Goal: Transaction & Acquisition: Purchase product/service

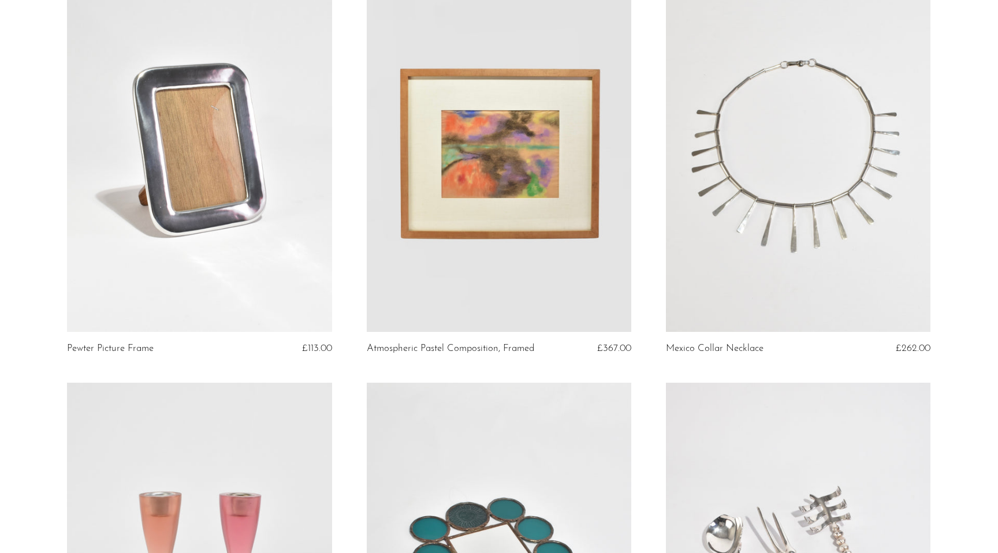
scroll to position [762, 0]
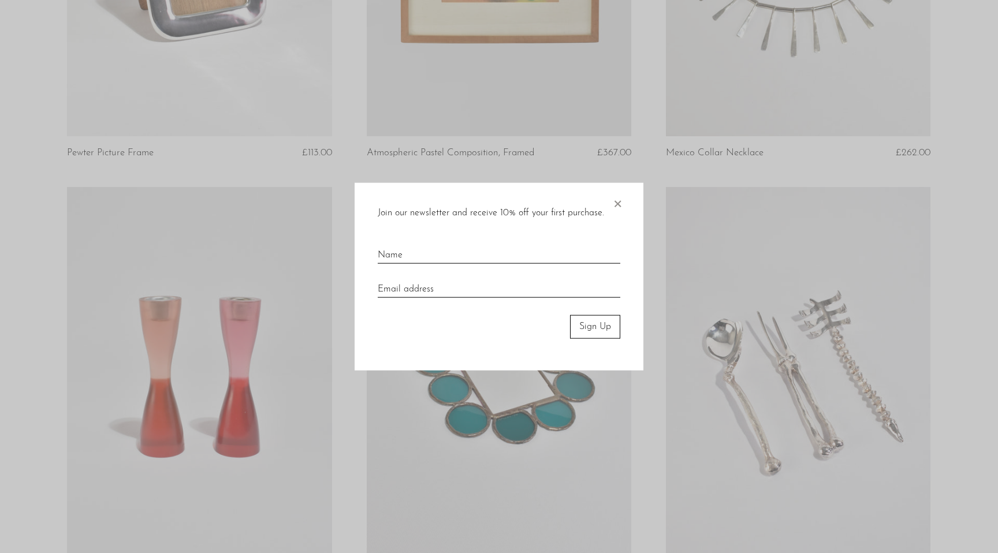
click at [617, 202] on span "×" at bounding box center [618, 201] width 12 height 37
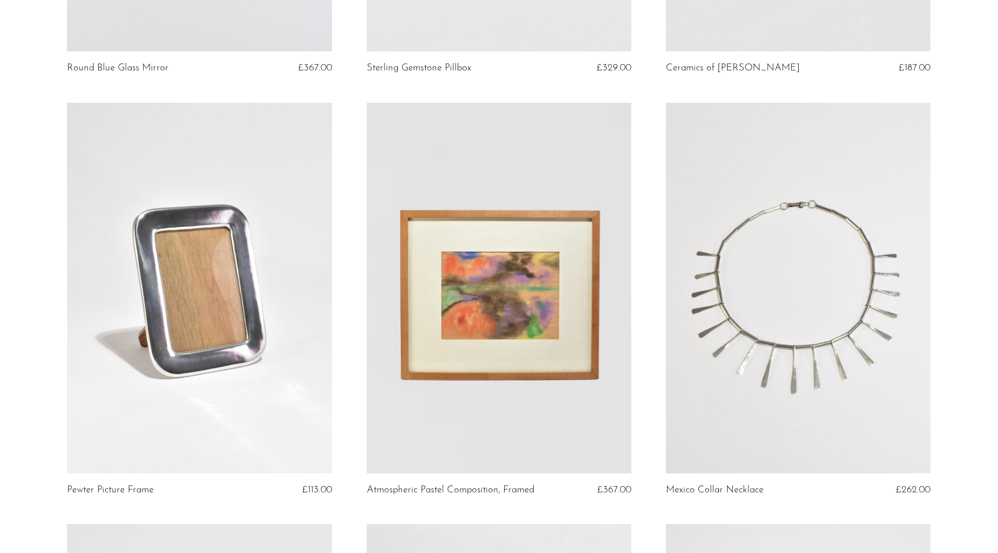
scroll to position [0, 0]
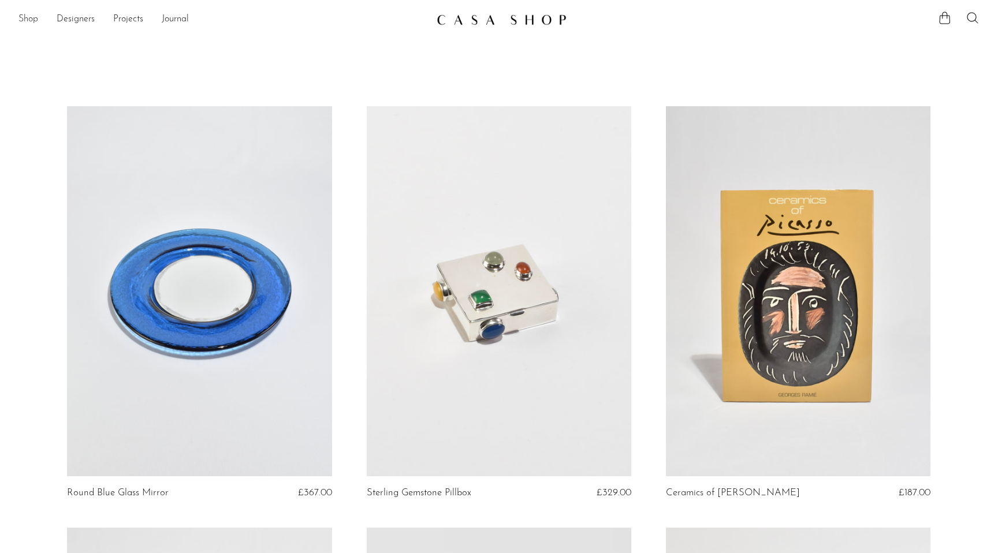
click at [27, 18] on link "Shop" at bounding box center [28, 19] width 20 height 15
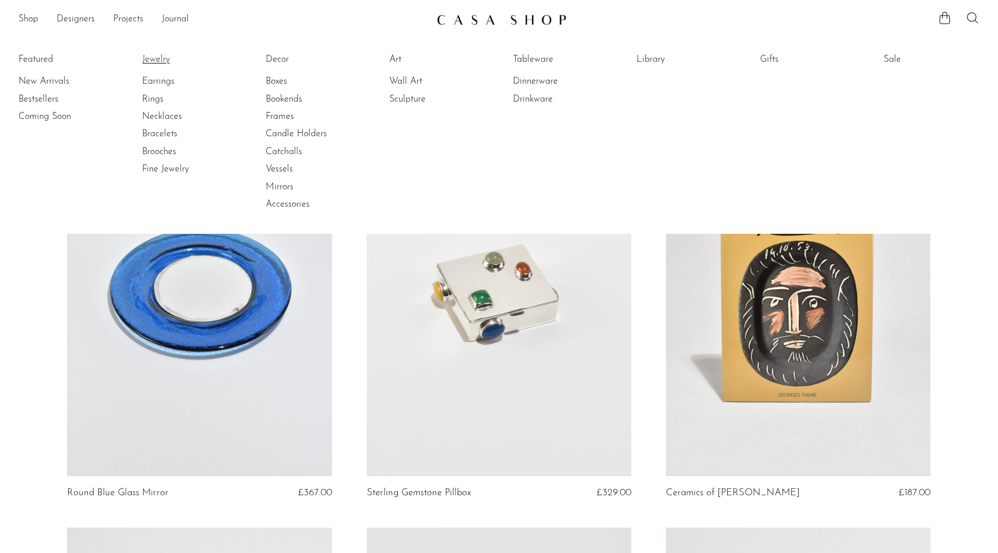
click at [155, 62] on link "Jewelry" at bounding box center [185, 59] width 87 height 13
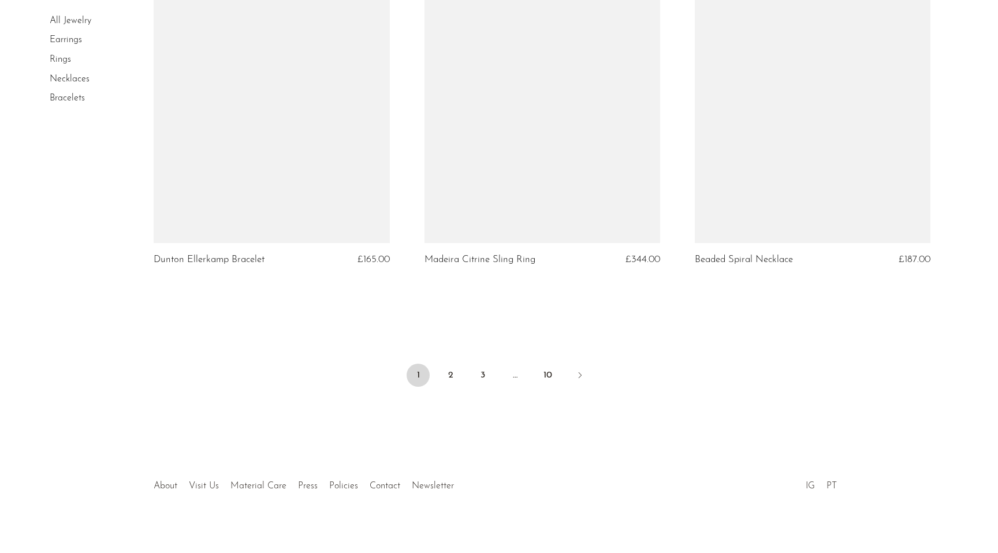
scroll to position [4408, 0]
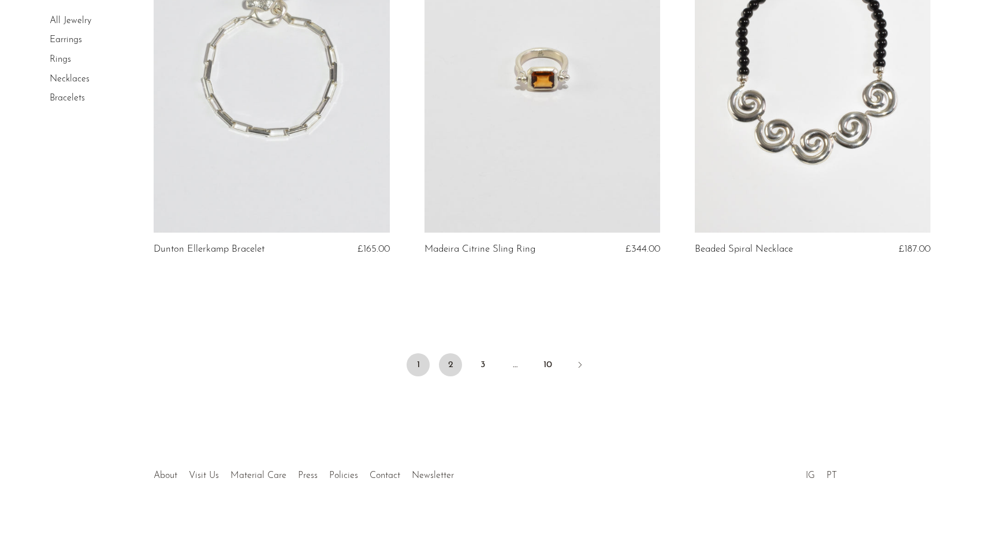
click at [456, 359] on link "2" at bounding box center [450, 364] width 23 height 23
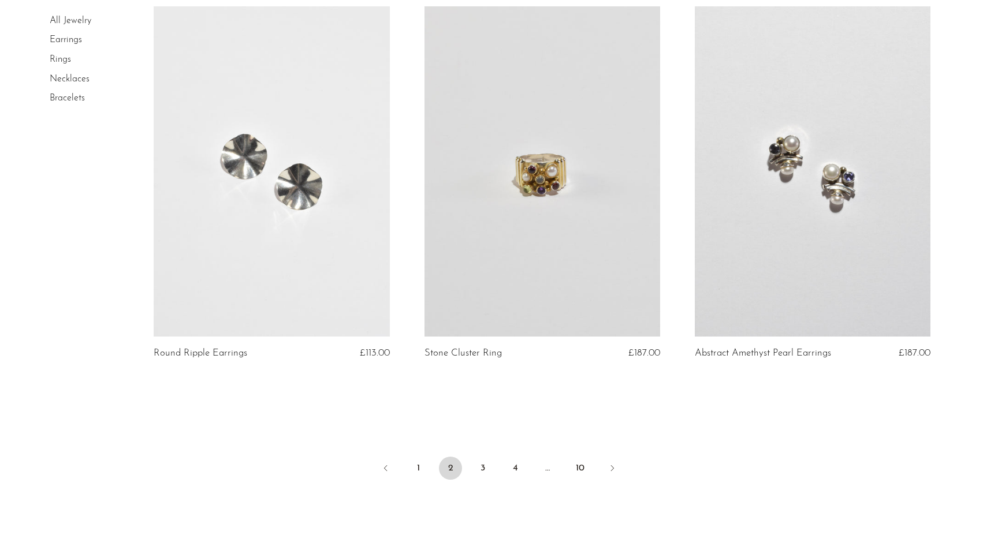
scroll to position [4318, 0]
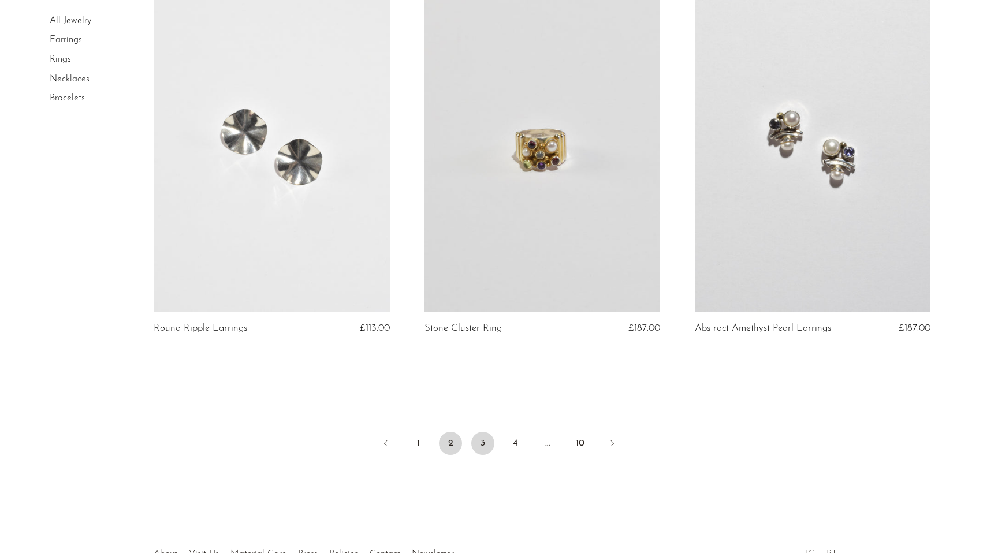
click at [479, 441] on link "3" at bounding box center [482, 443] width 23 height 23
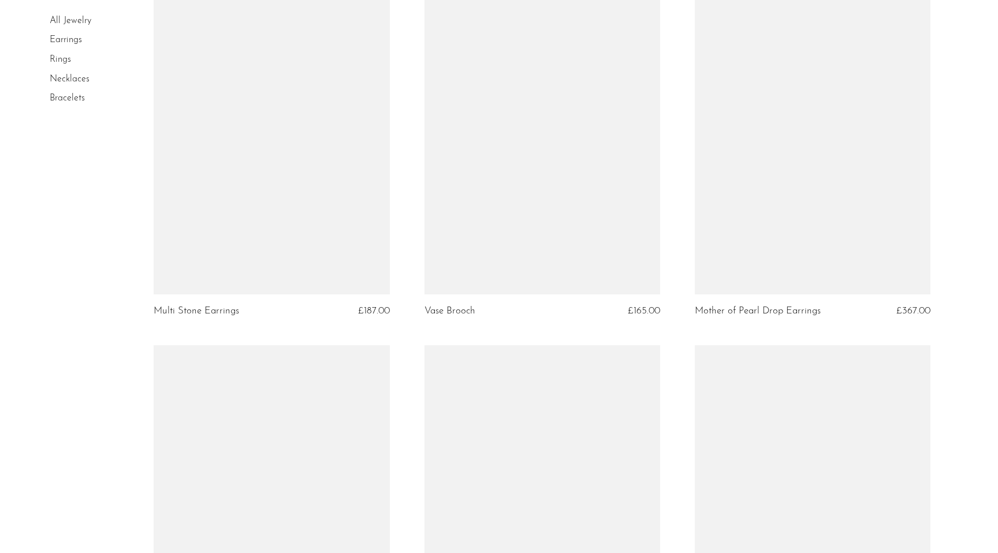
scroll to position [1285, 0]
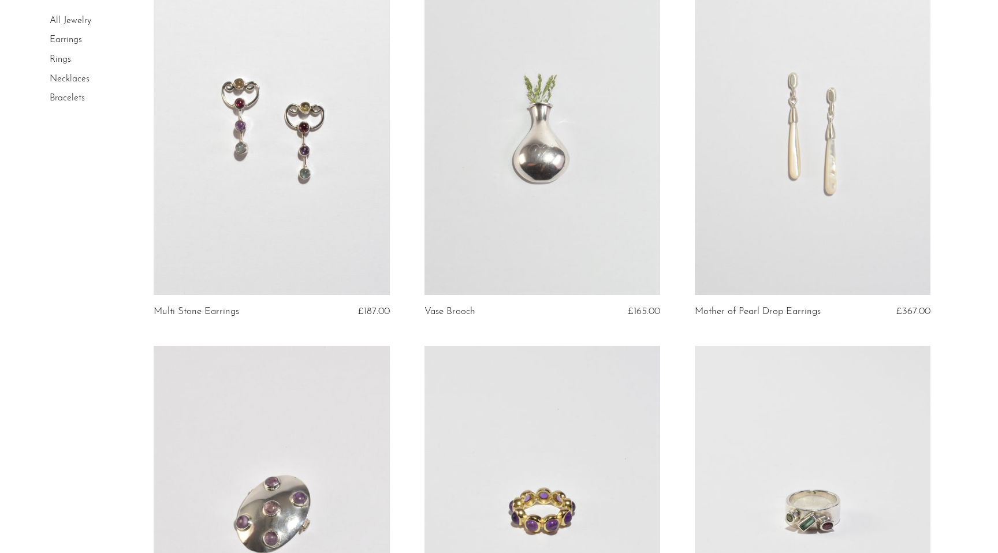
click at [512, 179] on link at bounding box center [542, 130] width 236 height 330
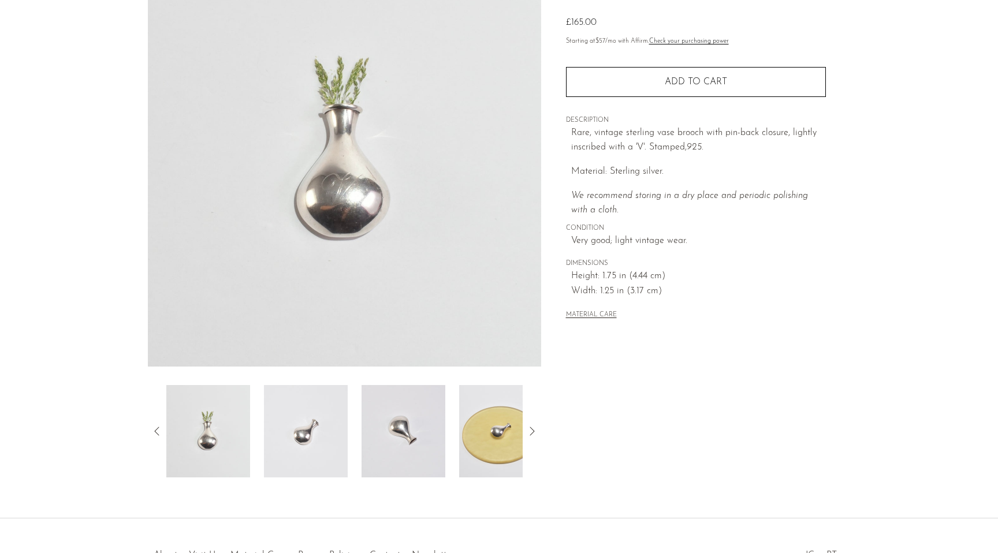
scroll to position [117, 0]
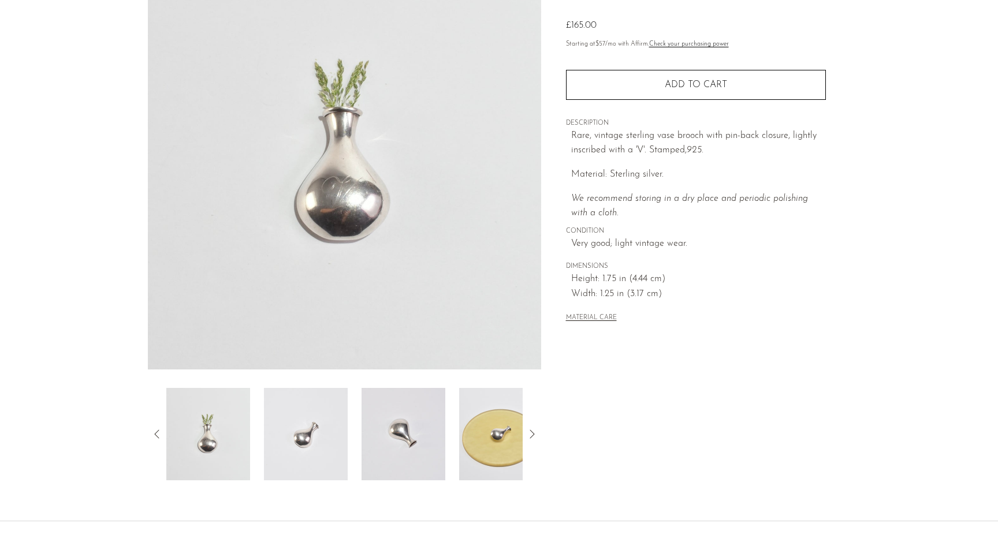
click at [414, 463] on img at bounding box center [404, 434] width 84 height 92
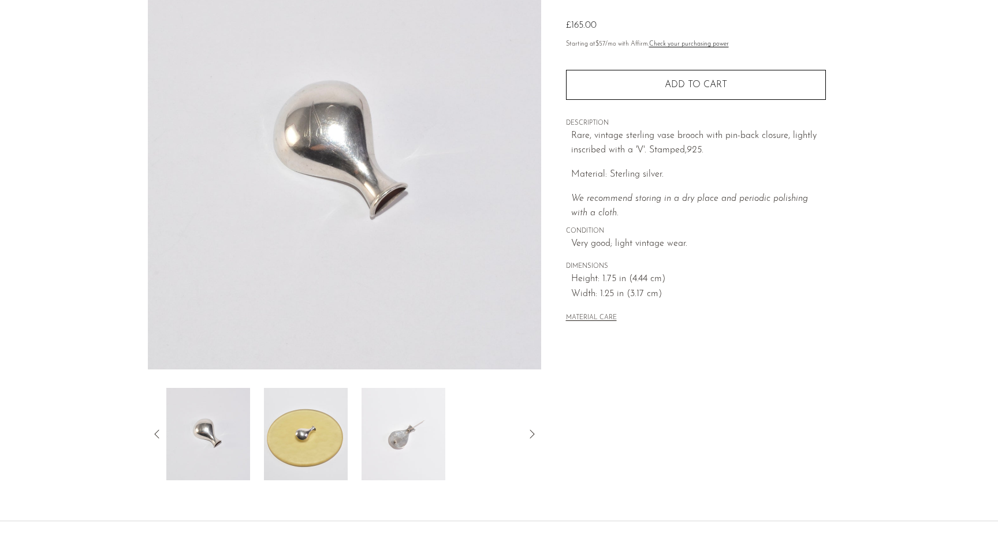
click at [433, 446] on img at bounding box center [404, 434] width 84 height 92
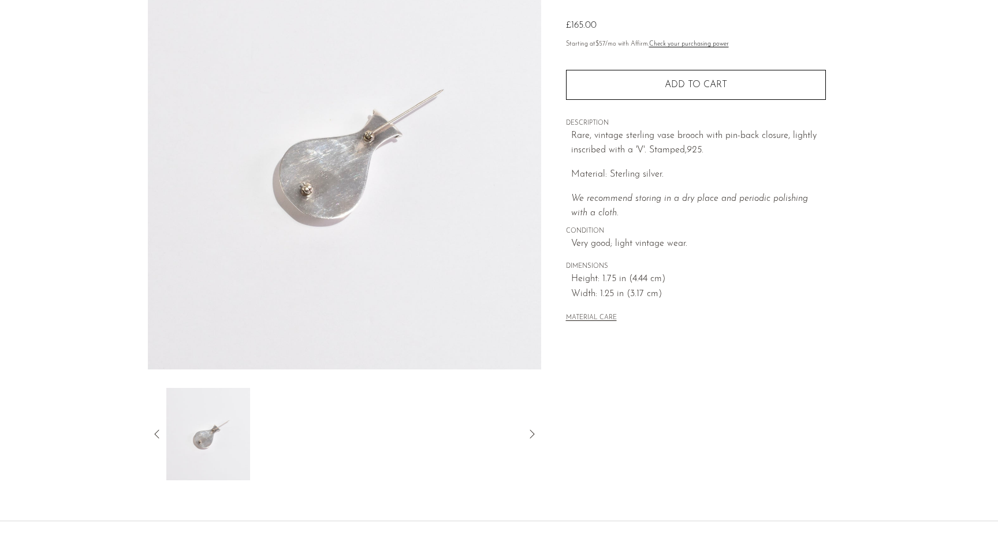
click at [158, 434] on icon at bounding box center [157, 434] width 14 height 14
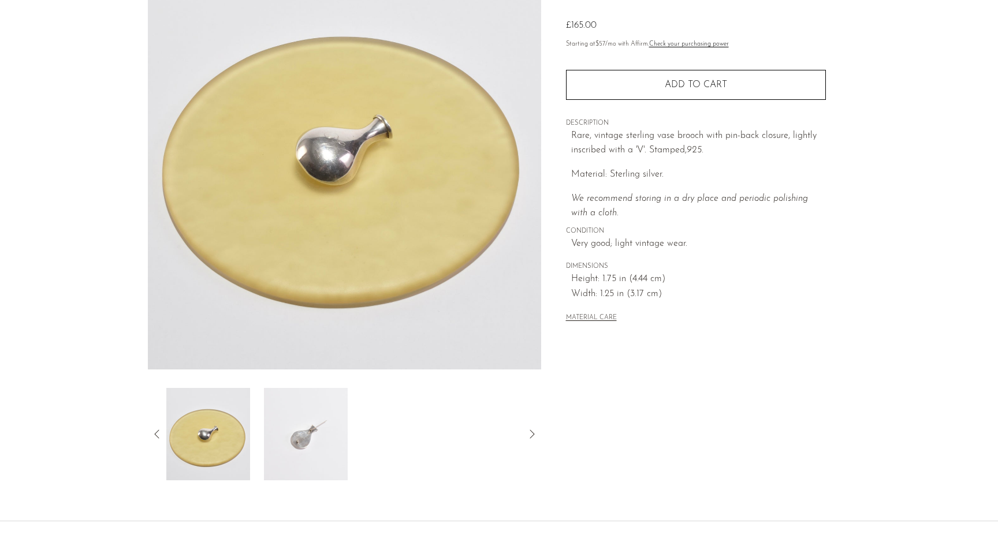
click at [158, 434] on icon at bounding box center [157, 434] width 14 height 14
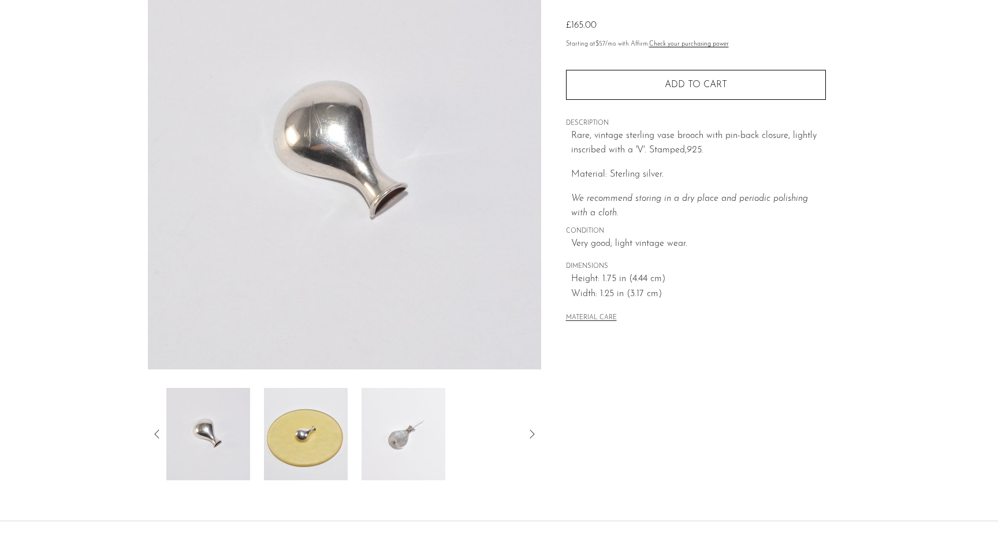
click at [158, 434] on icon at bounding box center [157, 434] width 14 height 14
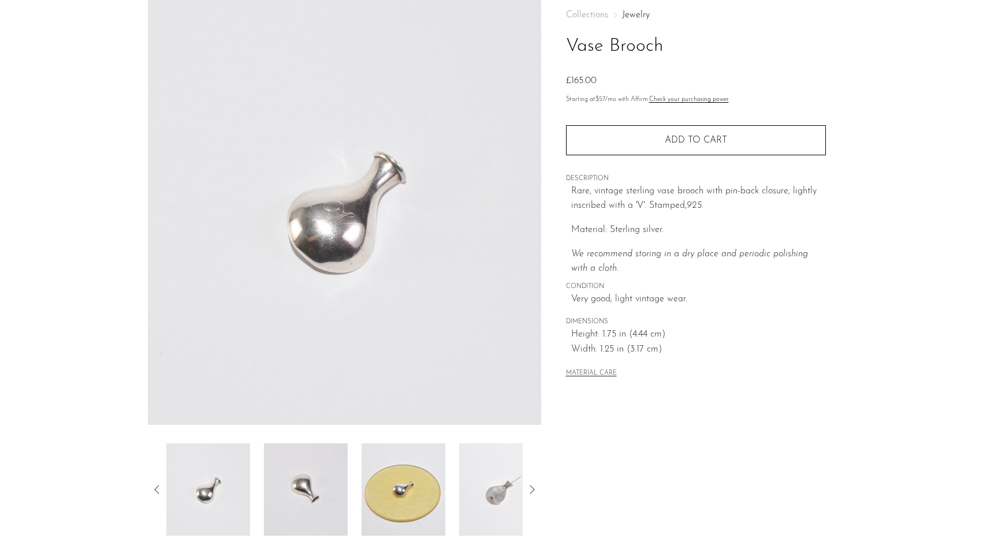
scroll to position [199, 0]
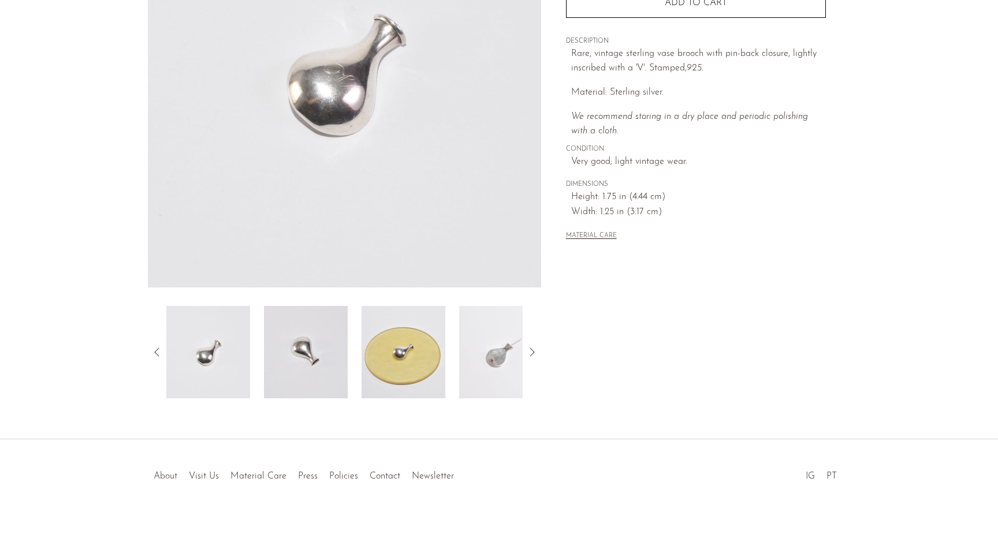
click at [167, 474] on link "About" at bounding box center [166, 476] width 24 height 9
